Goal: Task Accomplishment & Management: Complete application form

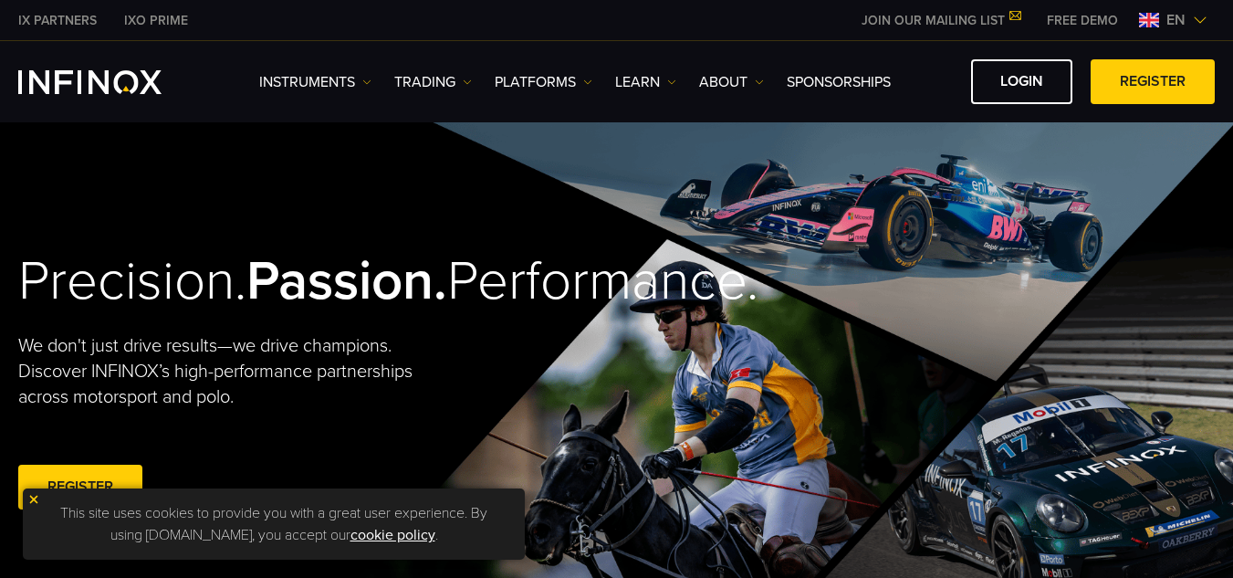
click at [32, 501] on img at bounding box center [33, 499] width 13 height 13
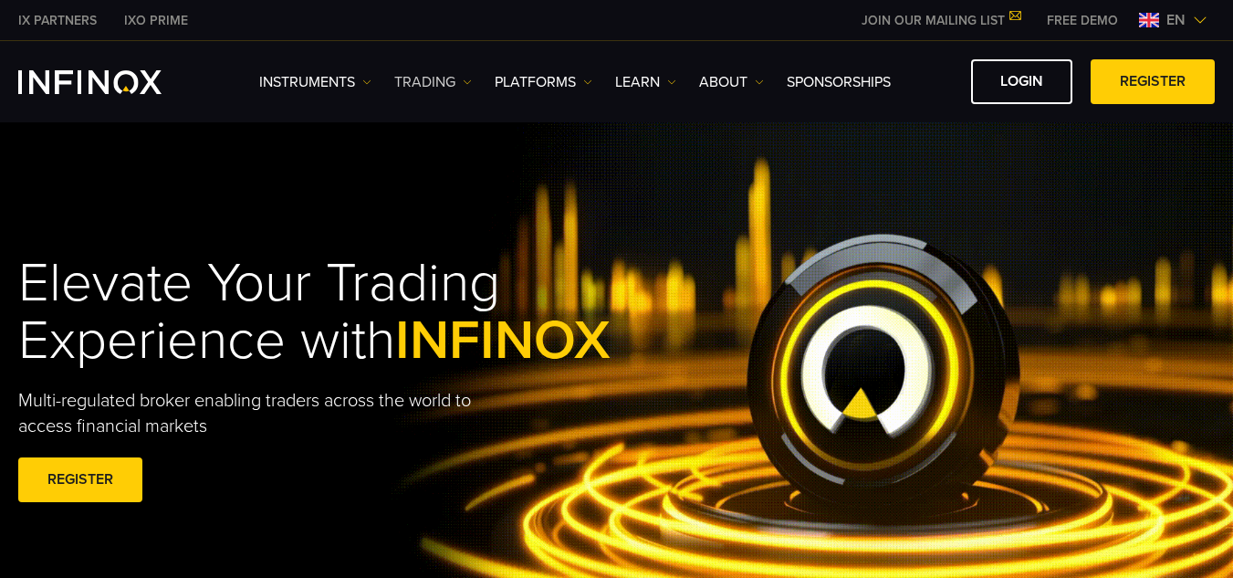
click at [441, 86] on link "TRADING" at bounding box center [433, 82] width 78 height 22
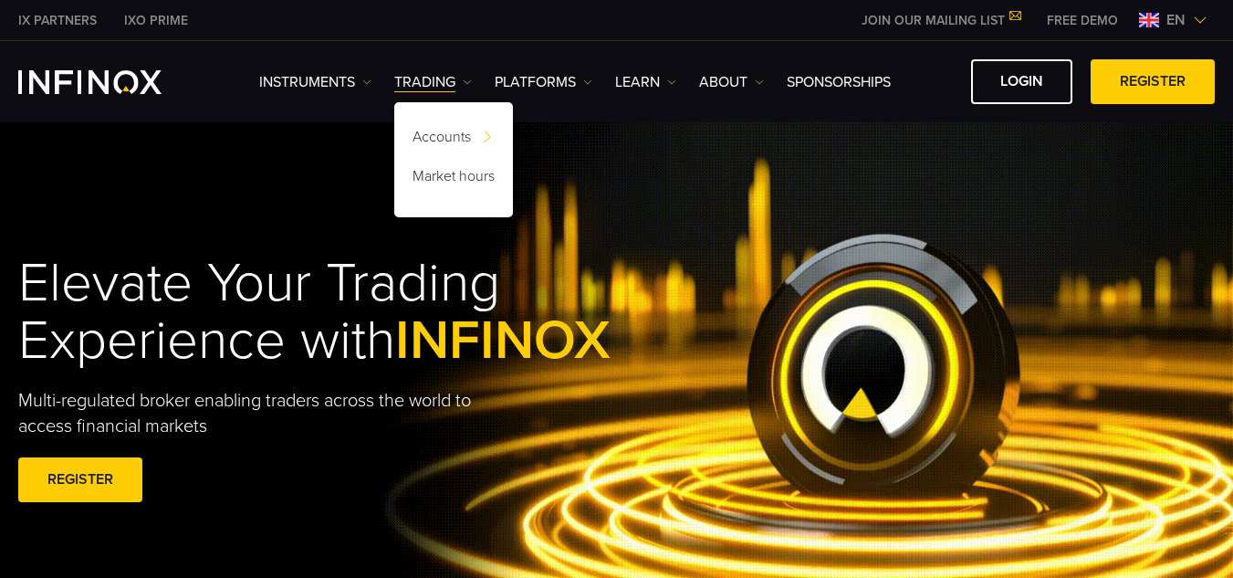
click at [92, 472] on link "REGISTER" at bounding box center [80, 479] width 124 height 45
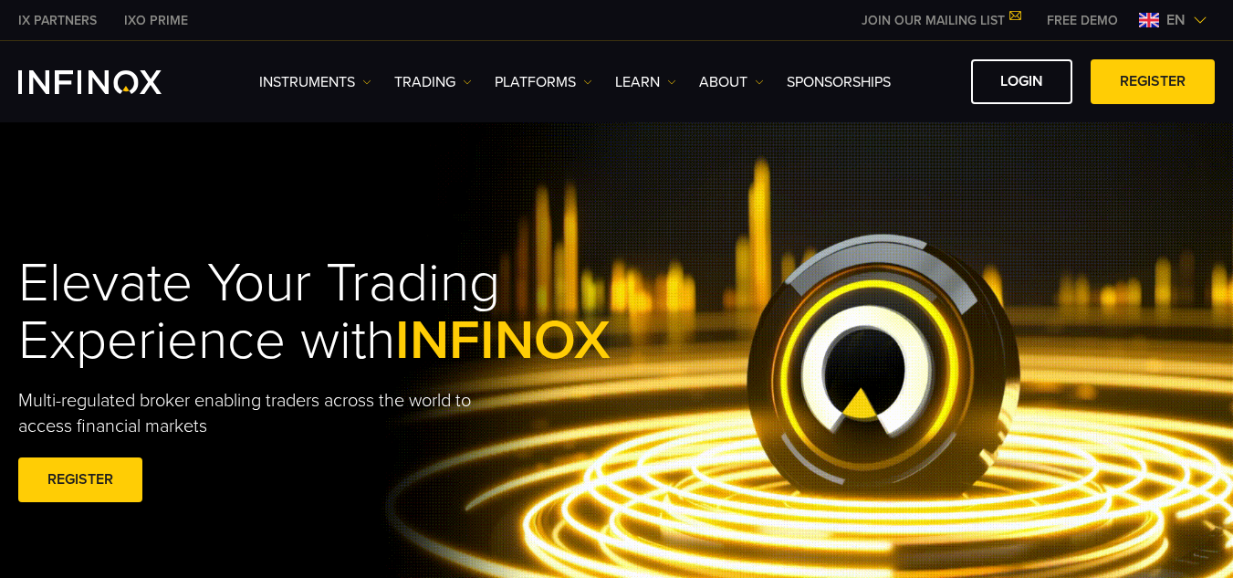
click at [92, 477] on link "REGISTER" at bounding box center [80, 479] width 124 height 45
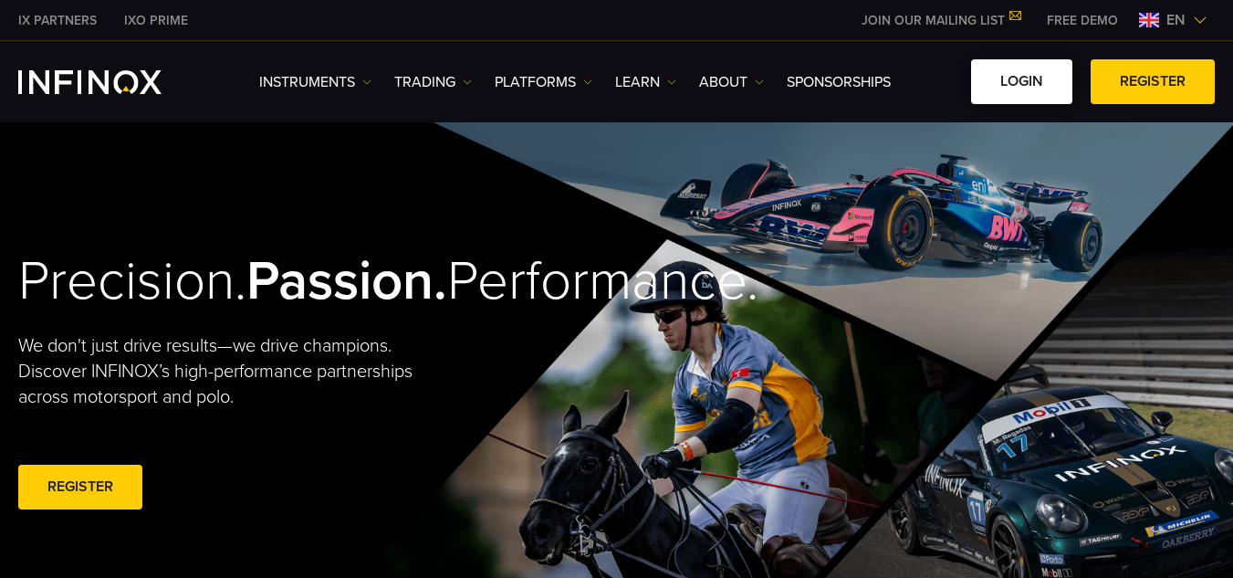
click at [1057, 84] on link "LOGIN" at bounding box center [1021, 81] width 101 height 45
